Goal: Task Accomplishment & Management: Manage account settings

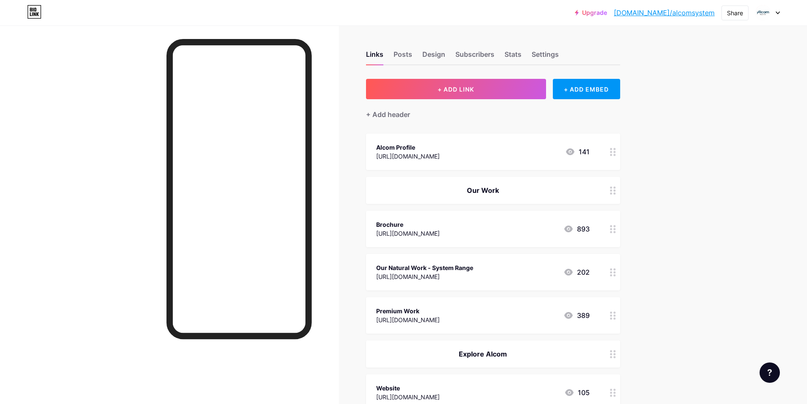
click at [440, 158] on div "[URL][DOMAIN_NAME]" at bounding box center [408, 156] width 64 height 9
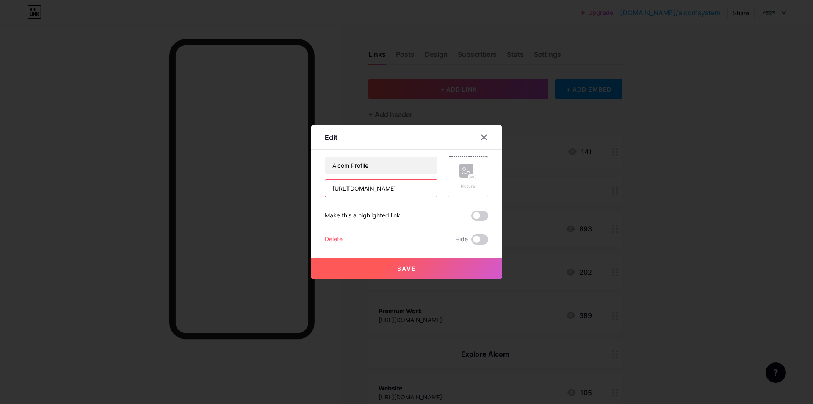
click at [377, 192] on input "[URL][DOMAIN_NAME]" at bounding box center [381, 188] width 112 height 17
click at [483, 139] on icon at bounding box center [484, 137] width 7 height 7
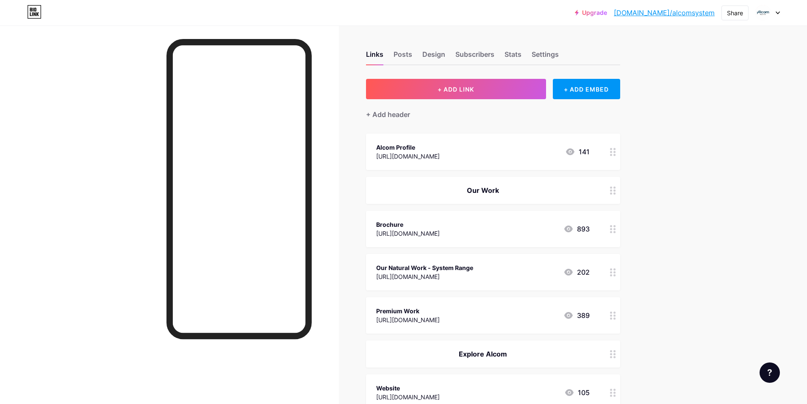
click at [440, 157] on div "[URL][DOMAIN_NAME]" at bounding box center [408, 156] width 64 height 9
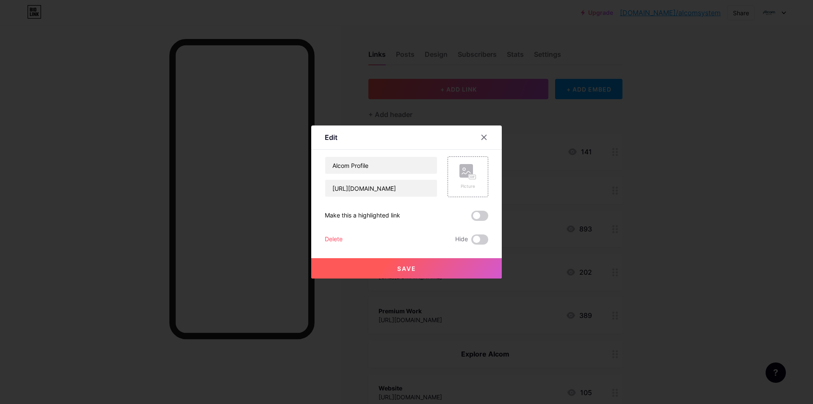
click at [378, 199] on div "Alcom Profile [URL][DOMAIN_NAME] Picture Make this a highlighted link Delete Hi…" at bounding box center [407, 200] width 164 height 88
click at [377, 194] on input "[URL][DOMAIN_NAME]" at bounding box center [381, 188] width 112 height 17
paste input "Zmk-50-2OkmUZwgydZ1kyO1wsd69MTux"
type input "[URL][DOMAIN_NAME]"
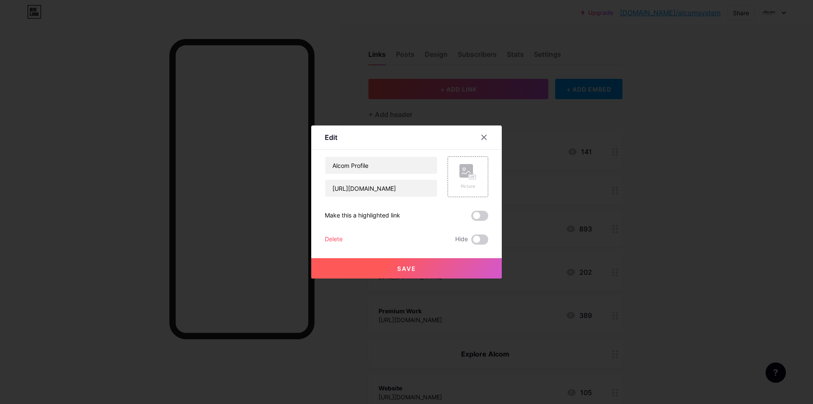
click at [408, 266] on span "Save" at bounding box center [406, 268] width 19 height 7
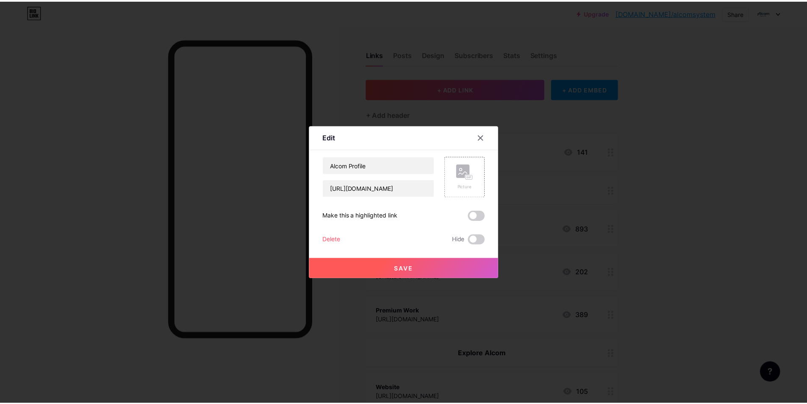
scroll to position [0, 0]
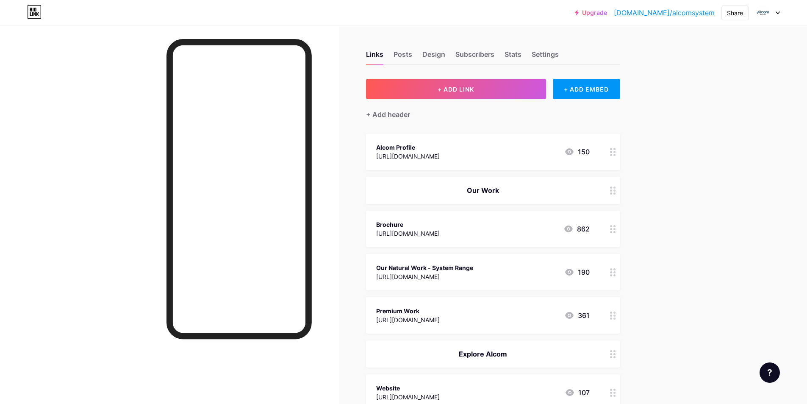
click at [422, 232] on div "[URL][DOMAIN_NAME]" at bounding box center [408, 233] width 64 height 9
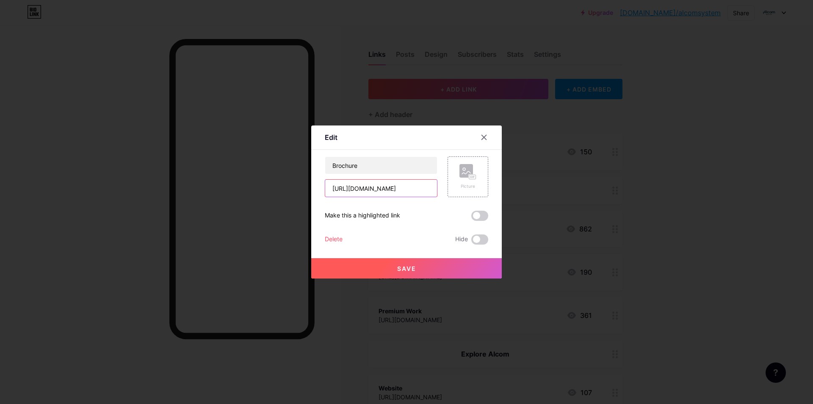
click at [375, 190] on input "[URL][DOMAIN_NAME]" at bounding box center [381, 188] width 112 height 17
click at [486, 138] on icon at bounding box center [484, 137] width 7 height 7
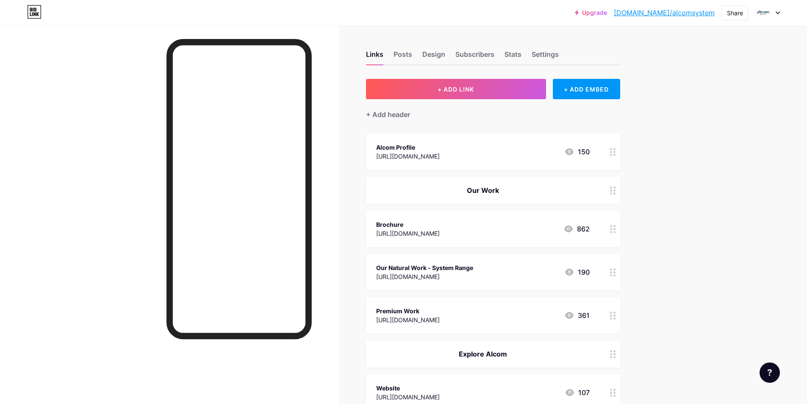
click at [440, 236] on div "[URL][DOMAIN_NAME]" at bounding box center [408, 233] width 64 height 9
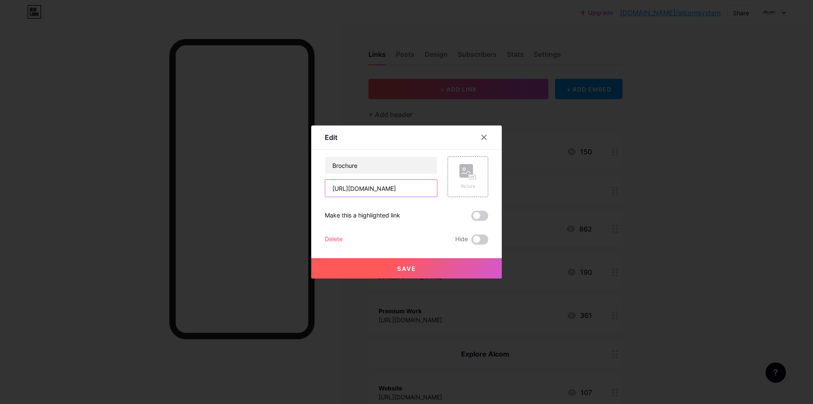
click at [394, 193] on input "[URL][DOMAIN_NAME]" at bounding box center [381, 188] width 112 height 17
click at [399, 267] on span "Save" at bounding box center [406, 268] width 19 height 7
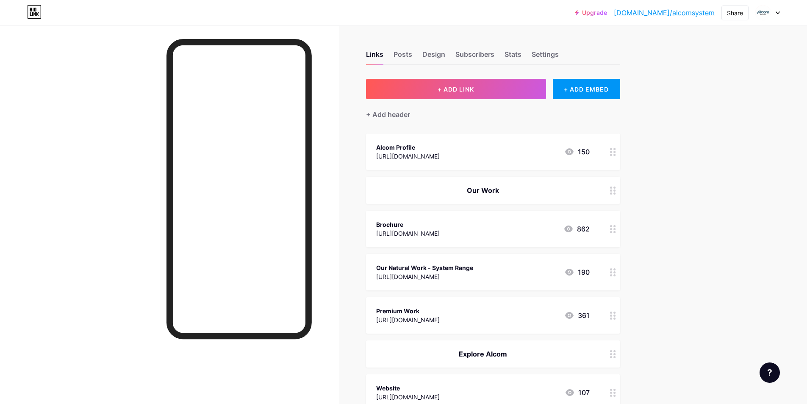
click at [413, 270] on div "Our Natural Work - System Range" at bounding box center [424, 267] width 97 height 9
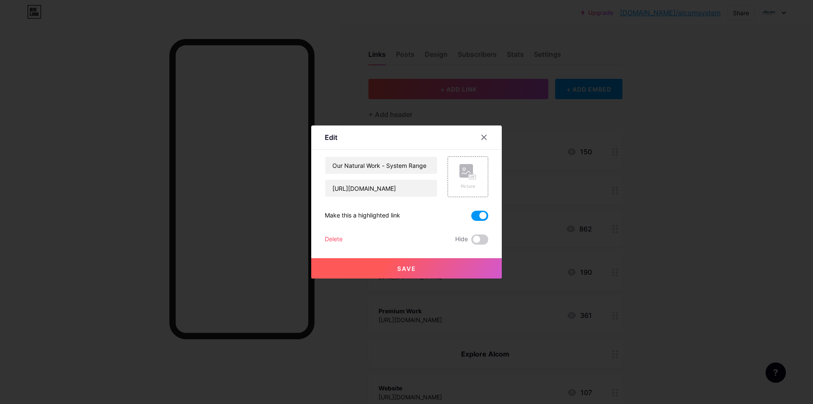
click at [486, 145] on div "Edit" at bounding box center [406, 140] width 191 height 20
click at [486, 141] on div at bounding box center [484, 137] width 15 height 15
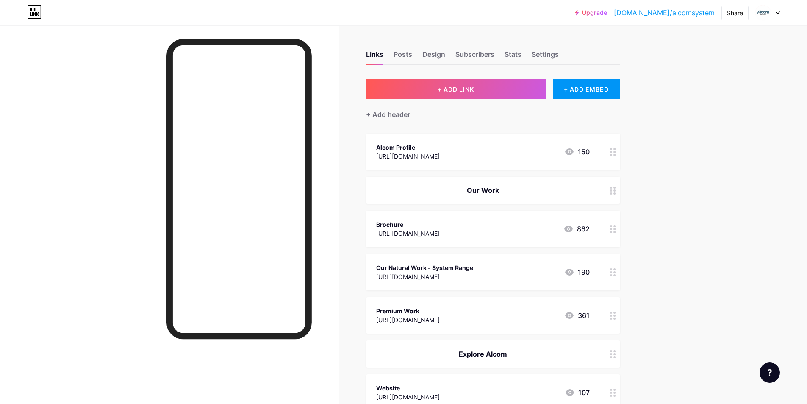
click at [473, 265] on div "Our Natural Work - System Range" at bounding box center [424, 267] width 97 height 9
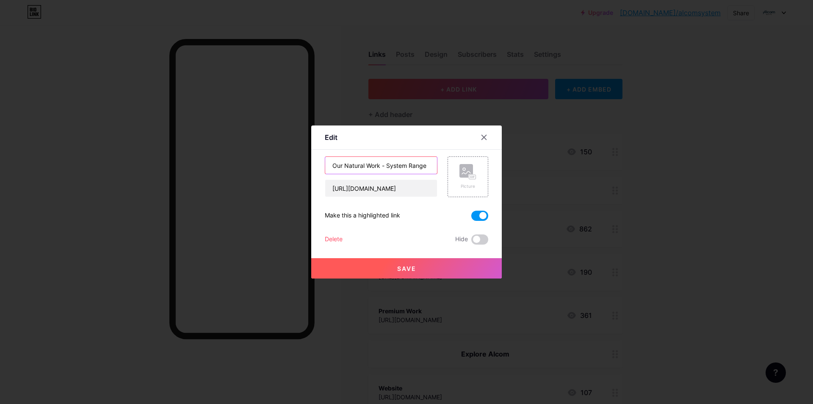
click at [367, 164] on input "Our Natural Work - System Range" at bounding box center [381, 165] width 112 height 17
drag, startPoint x: 380, startPoint y: 167, endPoint x: 329, endPoint y: 167, distance: 51.3
click at [329, 167] on input "Our Natural Work - System Range" at bounding box center [381, 165] width 112 height 17
click at [344, 164] on input "Our Natural Work - System Range" at bounding box center [381, 165] width 112 height 17
type input "Natural Work - System Range"
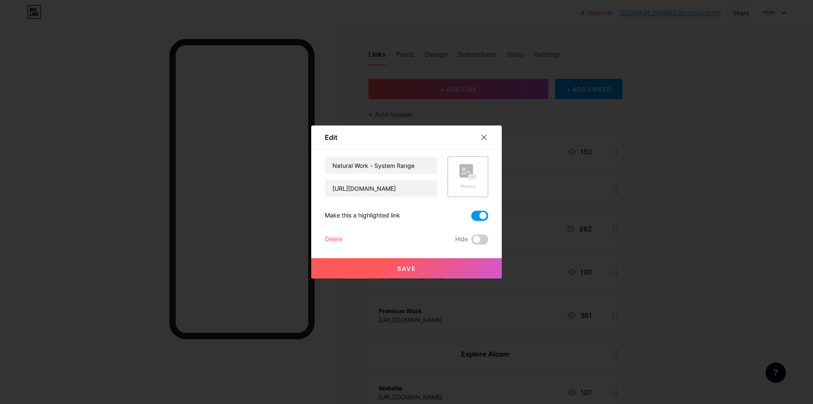
click at [405, 273] on button "Save" at bounding box center [406, 268] width 191 height 20
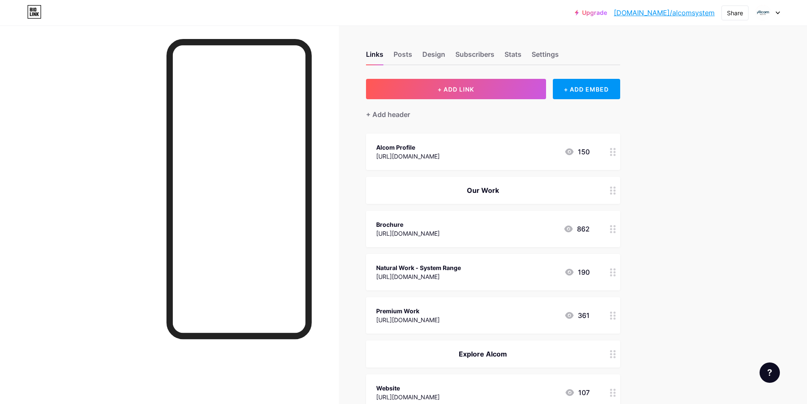
click at [432, 273] on div "[URL][DOMAIN_NAME]" at bounding box center [418, 276] width 85 height 9
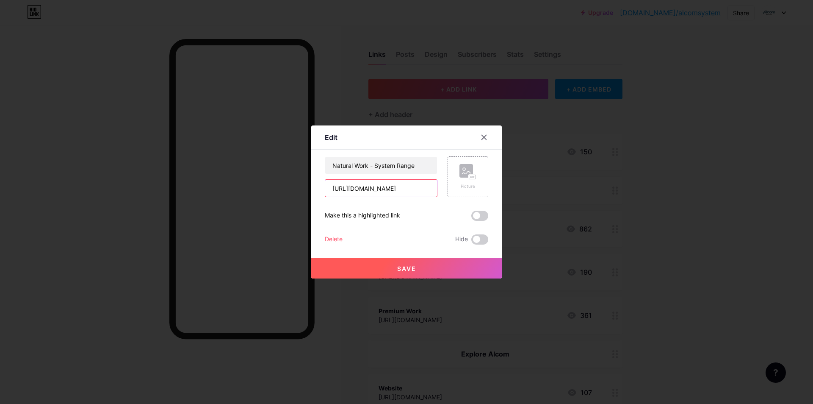
click at [404, 191] on input "[URL][DOMAIN_NAME]" at bounding box center [381, 188] width 112 height 17
click at [488, 138] on div at bounding box center [484, 137] width 15 height 15
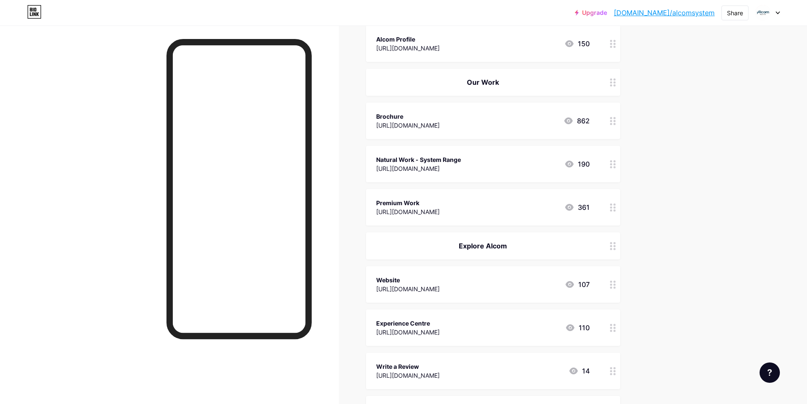
scroll to position [127, 0]
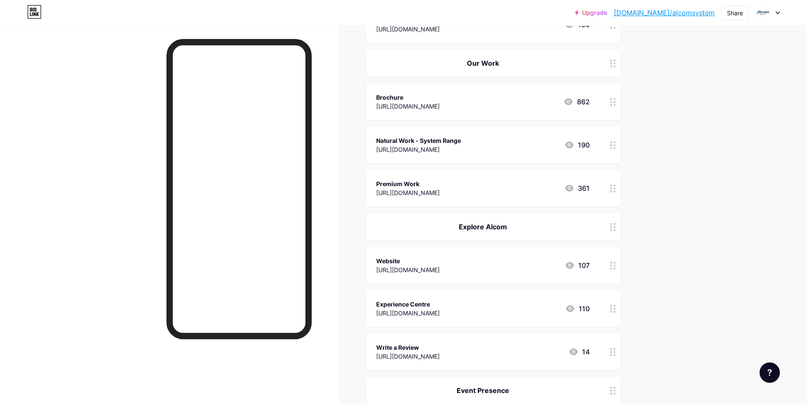
click at [440, 184] on div "Premium Work" at bounding box center [408, 183] width 64 height 9
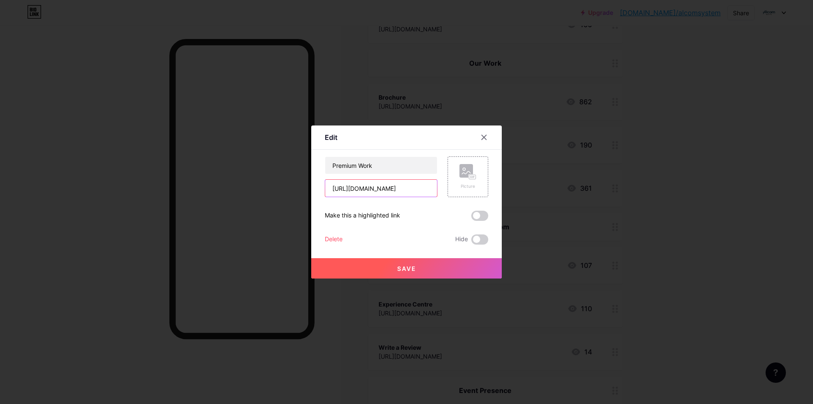
click at [409, 191] on input "[URL][DOMAIN_NAME]" at bounding box center [381, 188] width 112 height 17
click at [485, 139] on icon at bounding box center [484, 137] width 7 height 7
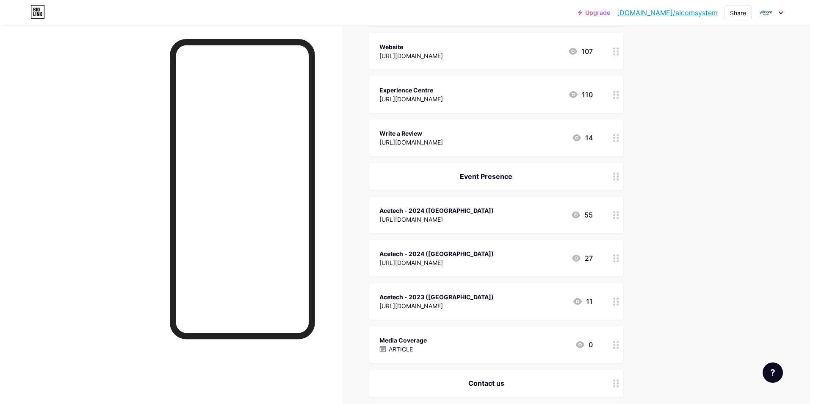
scroll to position [339, 0]
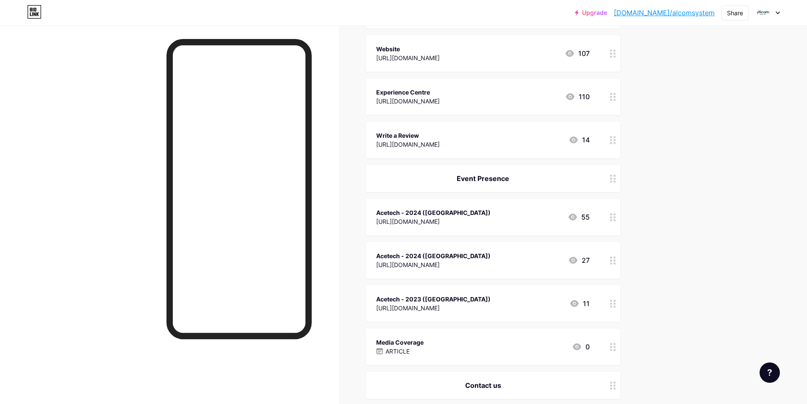
click at [460, 211] on div "Acetech - 2024 ([GEOGRAPHIC_DATA])" at bounding box center [433, 212] width 114 height 9
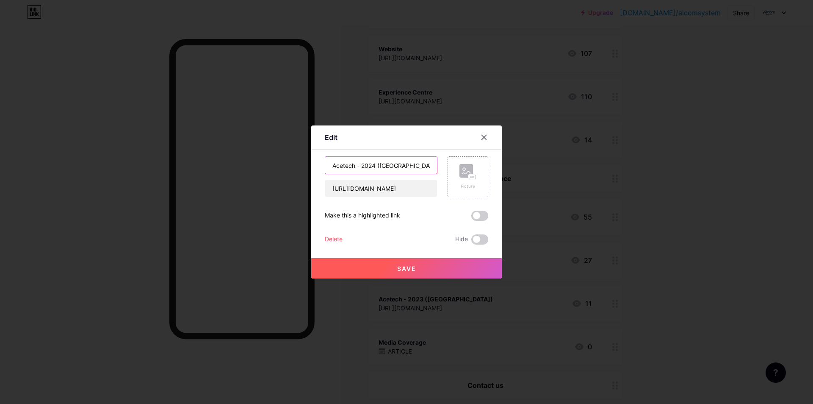
click at [362, 166] on input "Acetech - 2024 ([GEOGRAPHIC_DATA])" at bounding box center [381, 165] width 112 height 17
type input "Exhibition"
click at [423, 264] on button "Save" at bounding box center [406, 268] width 191 height 20
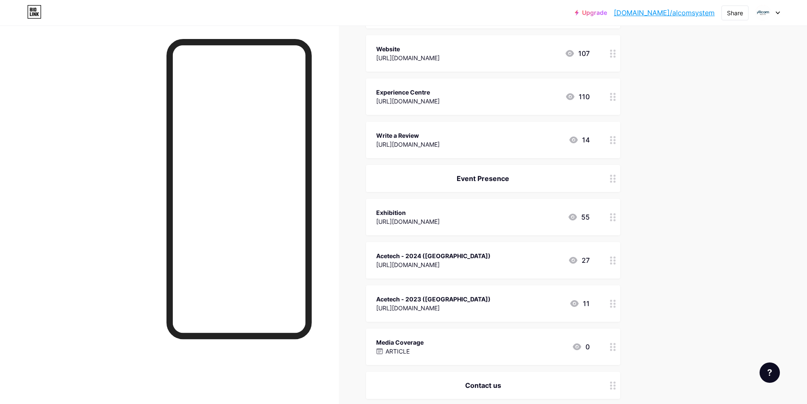
click at [440, 218] on div "[URL][DOMAIN_NAME]" at bounding box center [408, 221] width 64 height 9
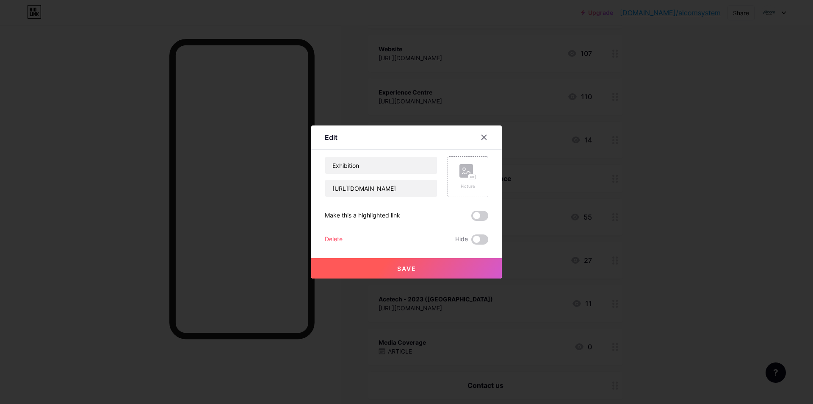
click at [386, 197] on div "[URL][DOMAIN_NAME]" at bounding box center [381, 188] width 113 height 18
click at [383, 186] on input "[URL][DOMAIN_NAME]" at bounding box center [381, 188] width 112 height 17
paste input "-pzpdixPS8xC_Cdy3yxVPeJlcF9S13lY"
type input "[URL][DOMAIN_NAME]"
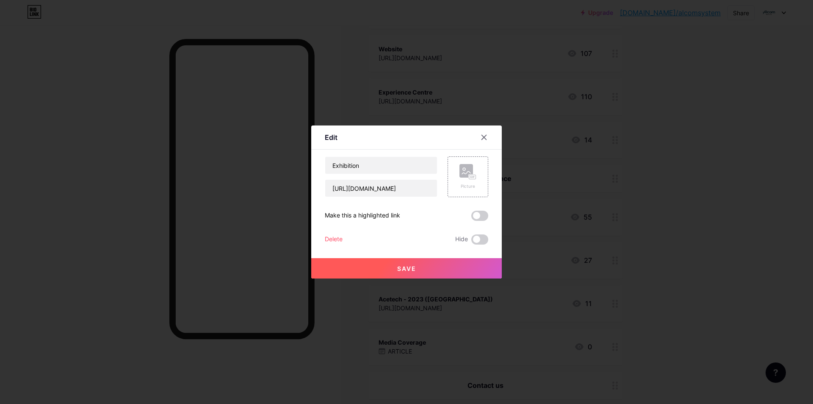
click at [414, 268] on span "Save" at bounding box center [406, 268] width 19 height 7
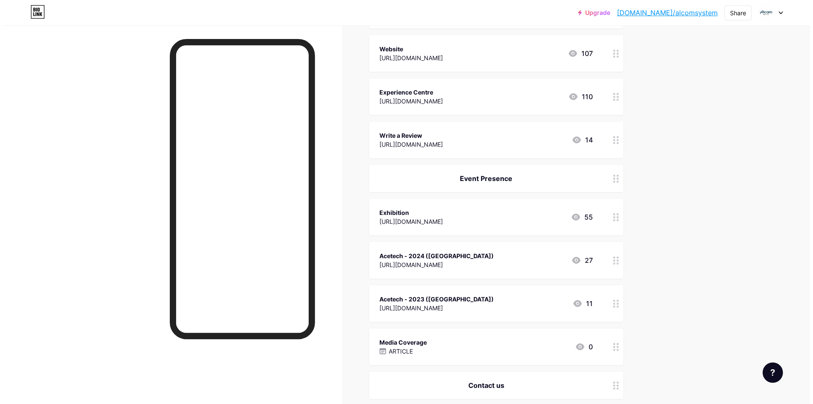
scroll to position [424, 0]
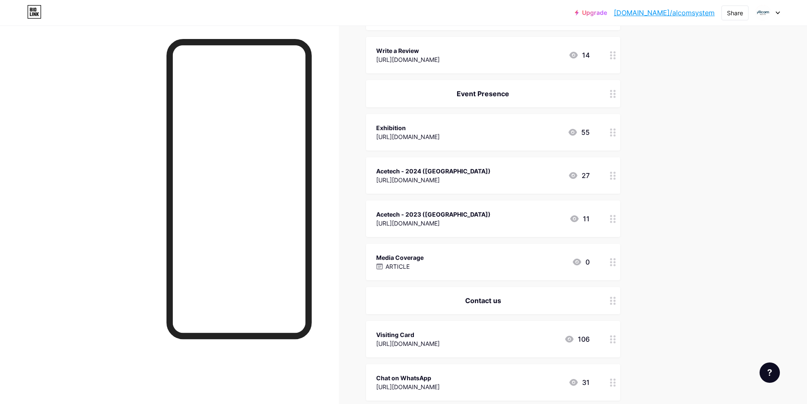
click at [472, 210] on div "Acetech - 2023 ([GEOGRAPHIC_DATA])" at bounding box center [433, 214] width 114 height 9
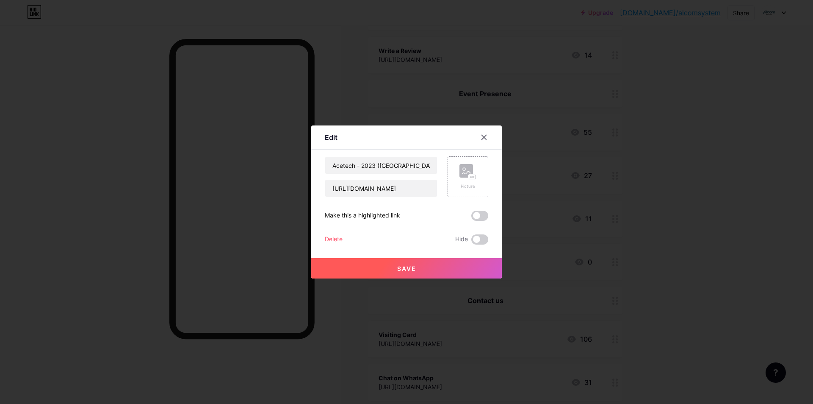
click at [333, 236] on div "Delete" at bounding box center [334, 239] width 18 height 10
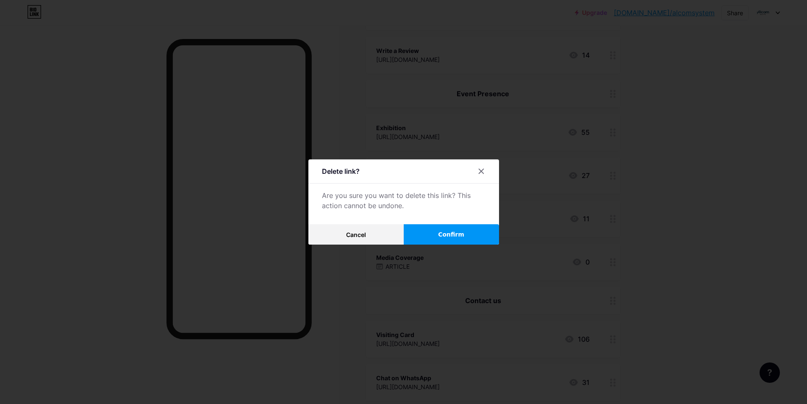
click at [458, 236] on span "Confirm" at bounding box center [451, 234] width 26 height 9
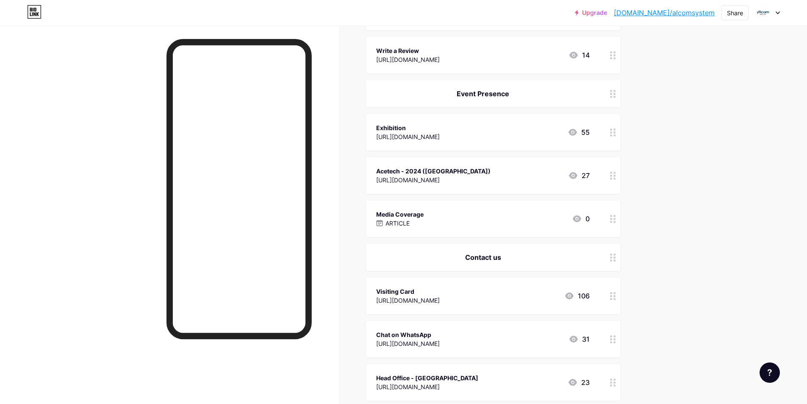
click at [431, 168] on div "Acetech - 2024 ([GEOGRAPHIC_DATA])" at bounding box center [433, 170] width 114 height 9
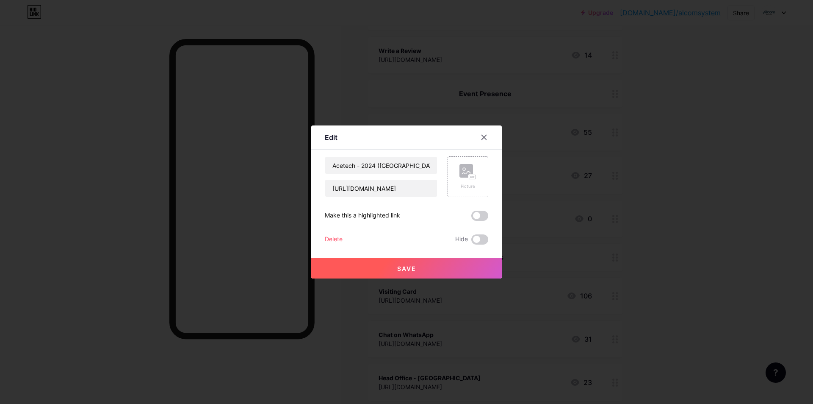
click at [343, 242] on div "Delete Hide" at bounding box center [407, 239] width 164 height 10
click at [338, 235] on div "Delete" at bounding box center [334, 239] width 18 height 10
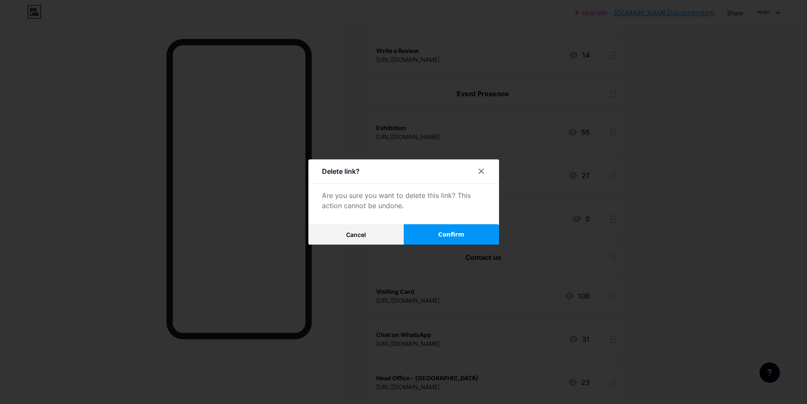
click at [435, 235] on button "Confirm" at bounding box center [451, 234] width 95 height 20
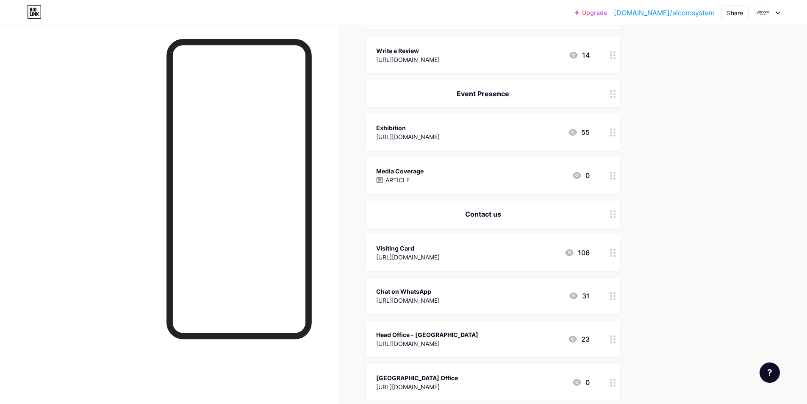
click at [432, 170] on div "Media Coverage ARTICLE 0" at bounding box center [483, 175] width 214 height 19
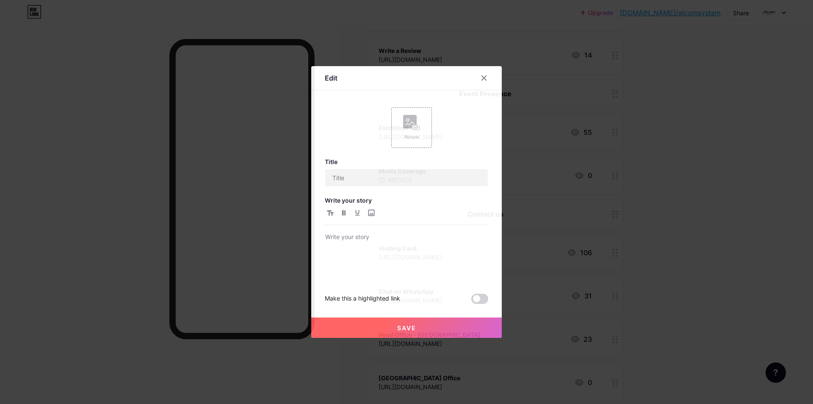
type input "Media Coverage"
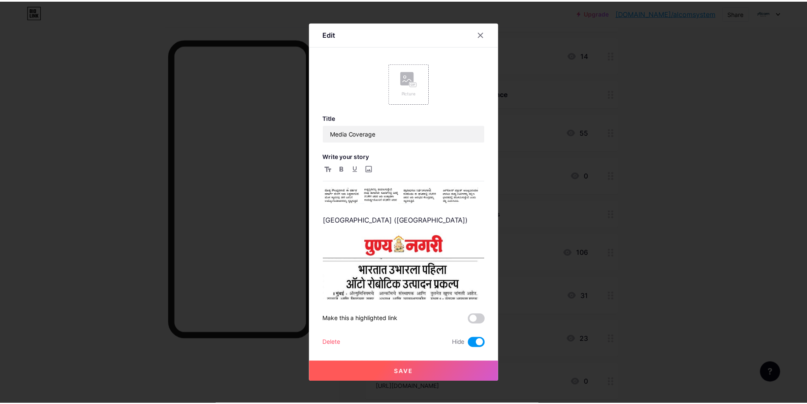
scroll to position [1247, 0]
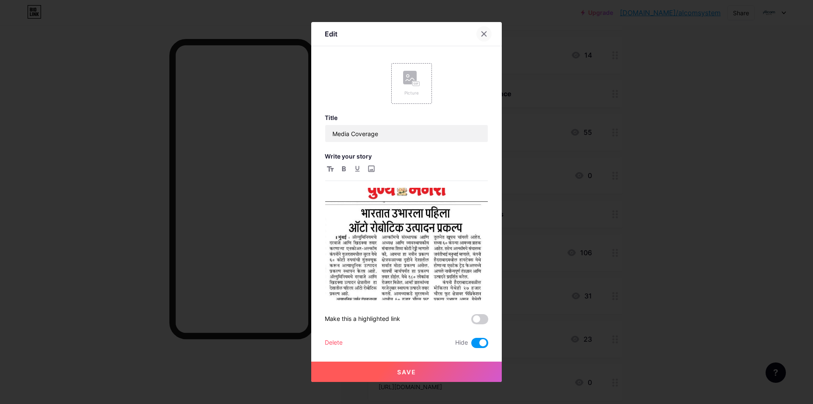
click at [486, 36] on icon at bounding box center [484, 34] width 7 height 7
